Goal: Use online tool/utility: Utilize a website feature to perform a specific function

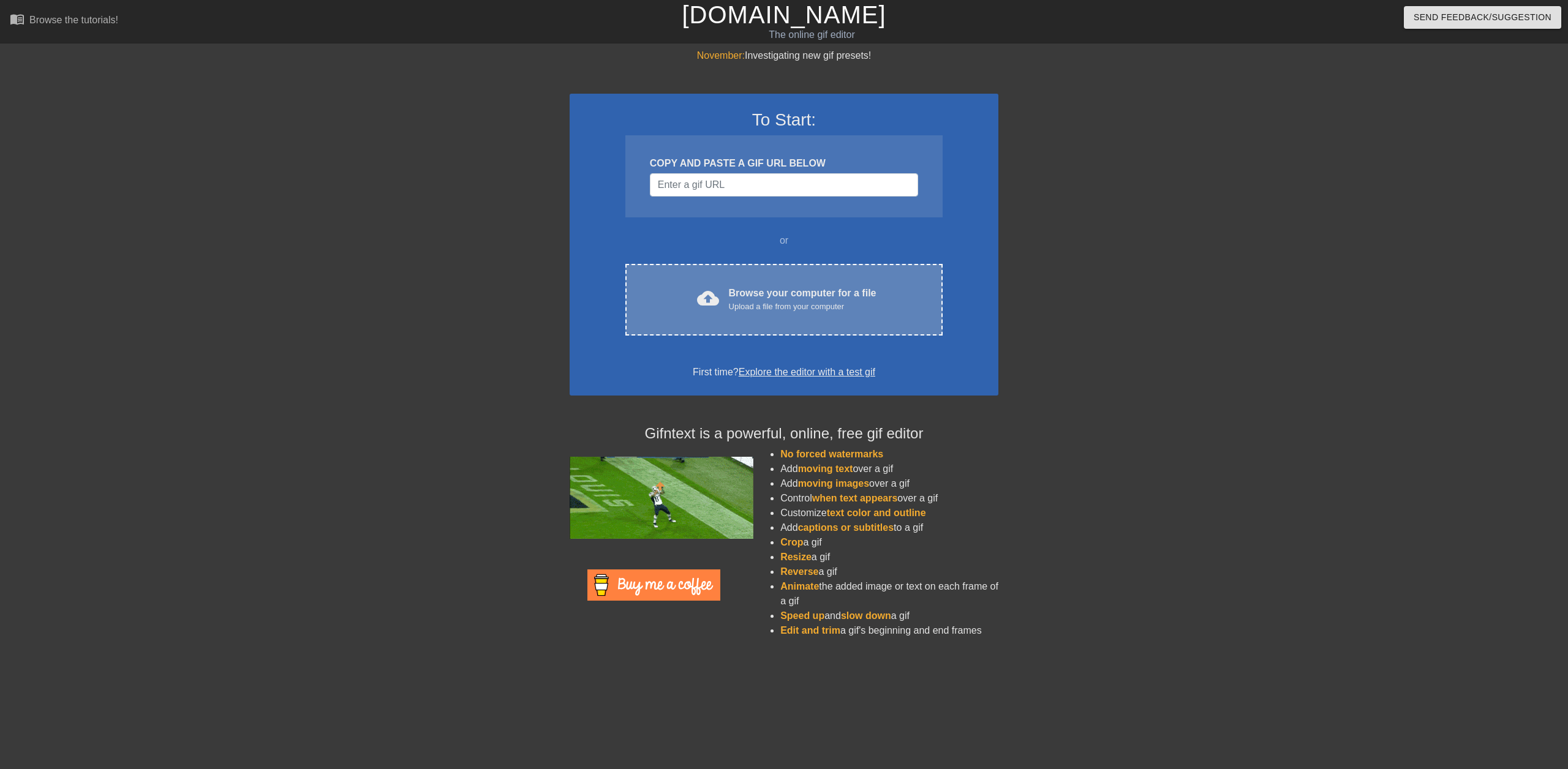
click at [776, 279] on div "cloud_upload Browse your computer for a file Upload a file from your computer C…" at bounding box center [784, 299] width 317 height 72
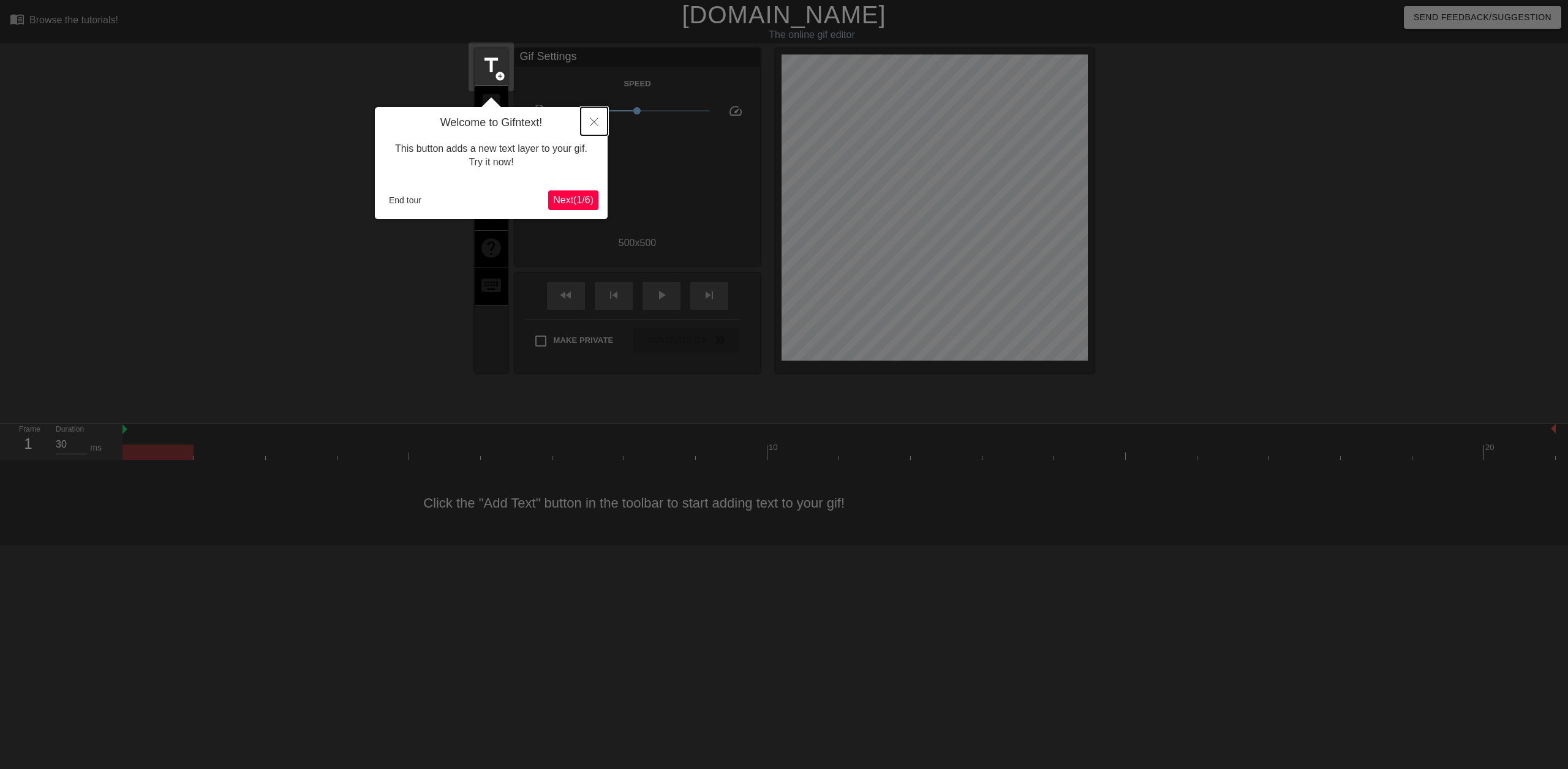
click at [591, 126] on icon "Close" at bounding box center [594, 122] width 9 height 9
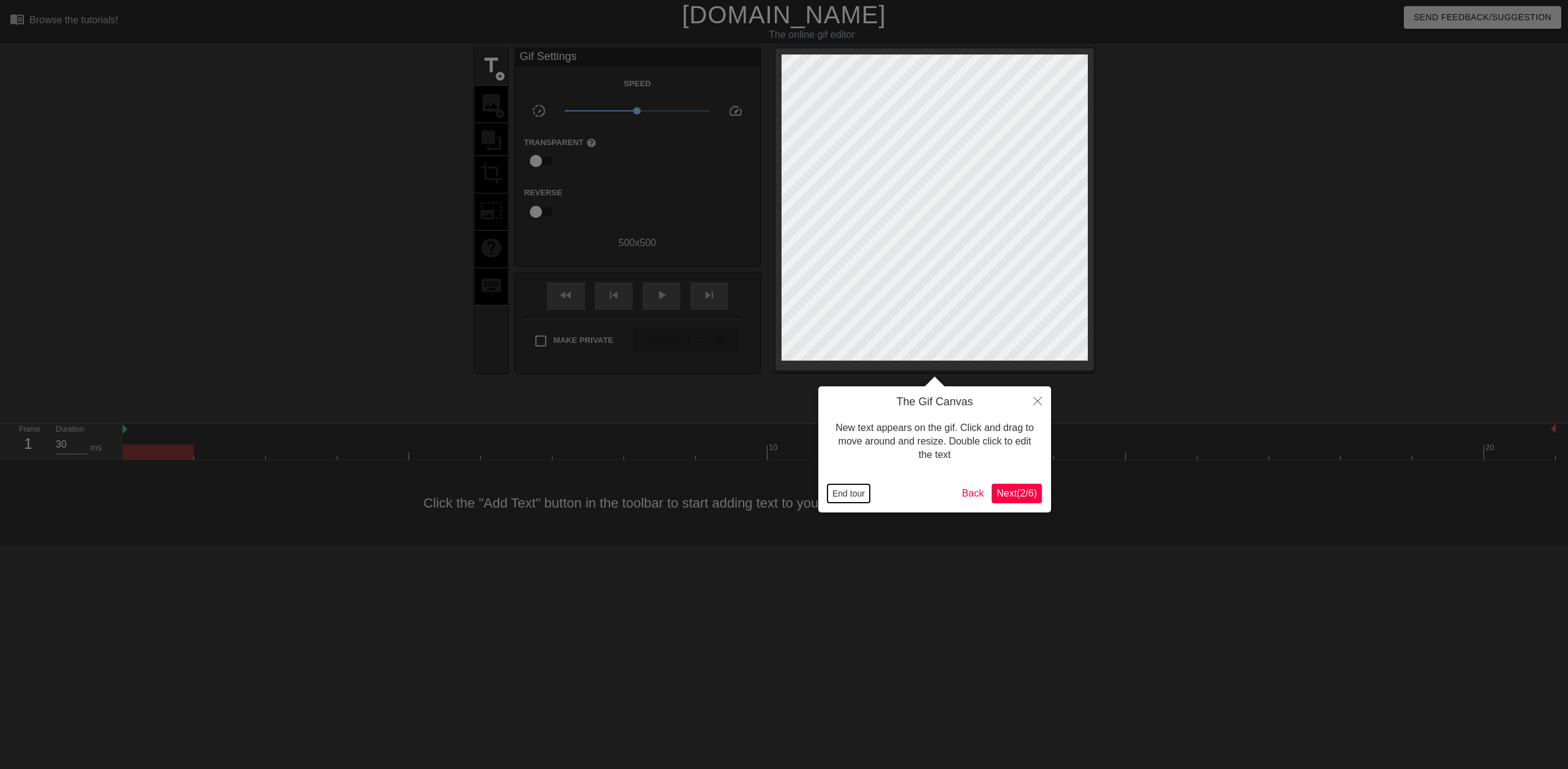
click at [851, 496] on button "End tour" at bounding box center [849, 493] width 43 height 18
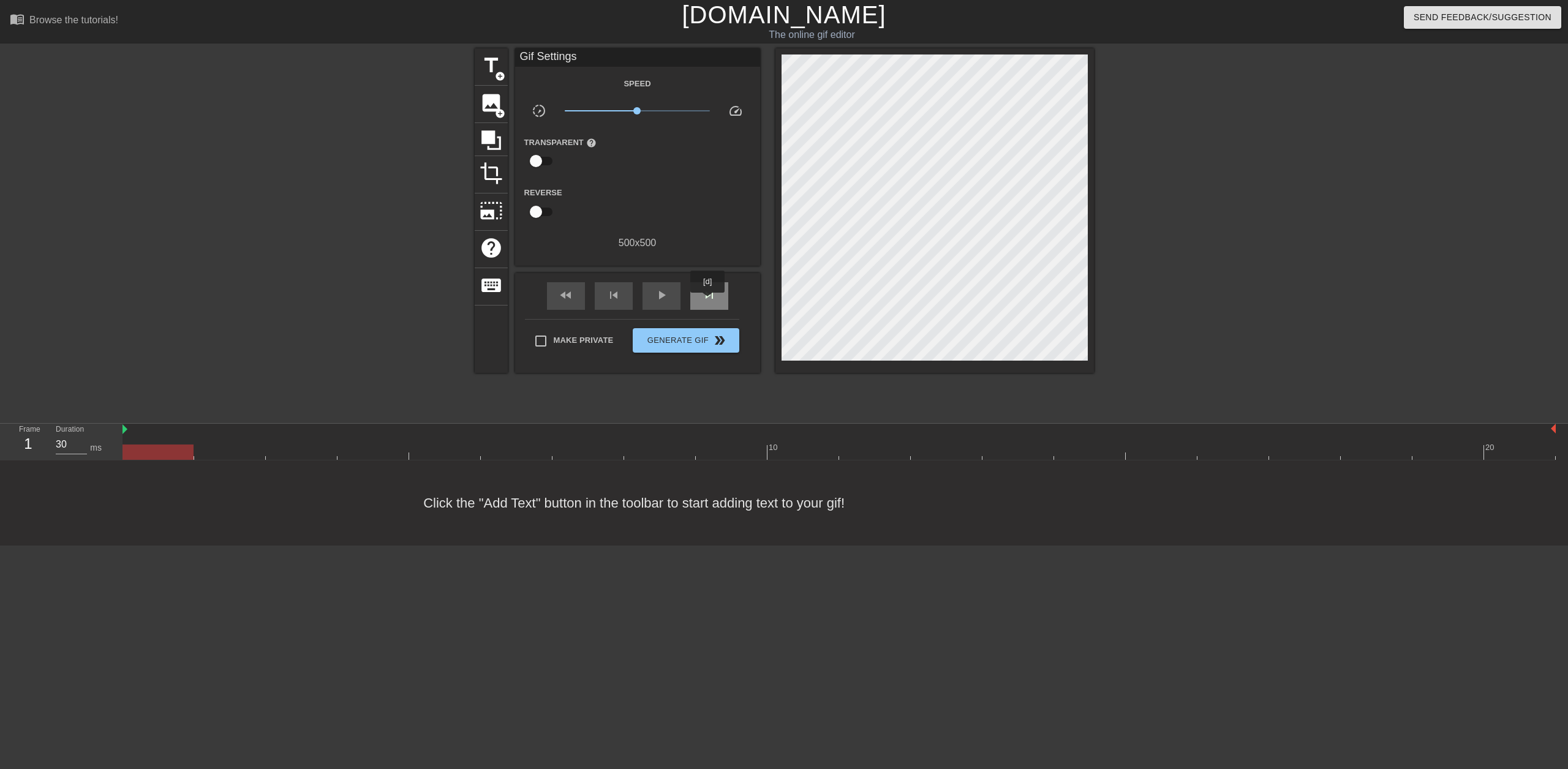
click at [708, 301] on span "skip_next" at bounding box center [709, 295] width 15 height 15
drag, startPoint x: 641, startPoint y: 113, endPoint x: 756, endPoint y: 114, distance: 115.0
click at [756, 113] on div "slow_motion_video x2.63 speed" at bounding box center [638, 113] width 245 height 19
click at [654, 296] on span "play_arrow" at bounding box center [662, 295] width 15 height 15
click at [697, 349] on button "Generate Gif double_arrow" at bounding box center [685, 340] width 106 height 24
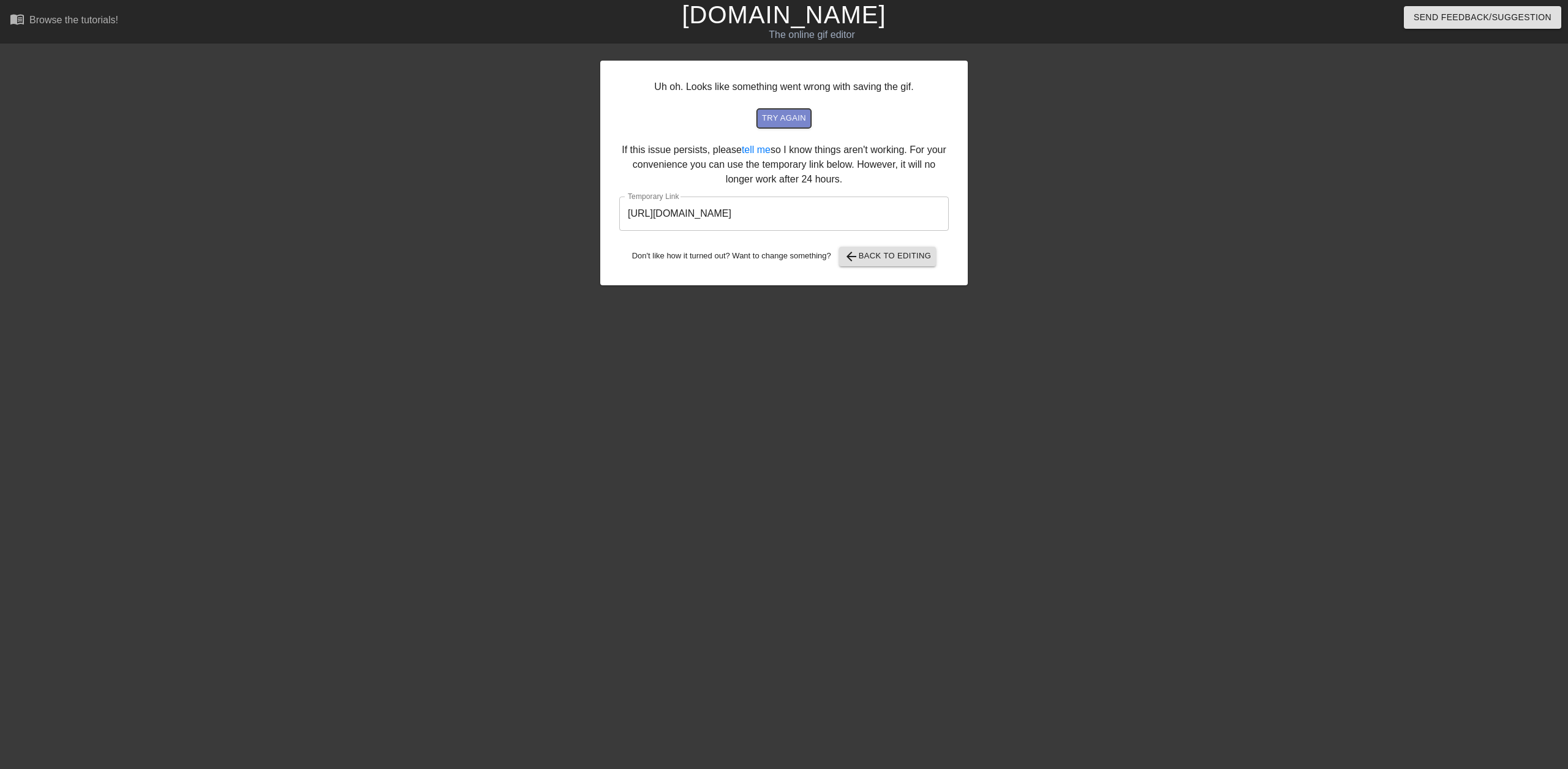
click at [799, 123] on span "try again" at bounding box center [784, 118] width 44 height 14
click at [818, 217] on input "[URL][DOMAIN_NAME]" at bounding box center [784, 213] width 330 height 34
click at [787, 221] on input "[URL][DOMAIN_NAME]" at bounding box center [784, 213] width 330 height 34
